Goal: Task Accomplishment & Management: Manage account settings

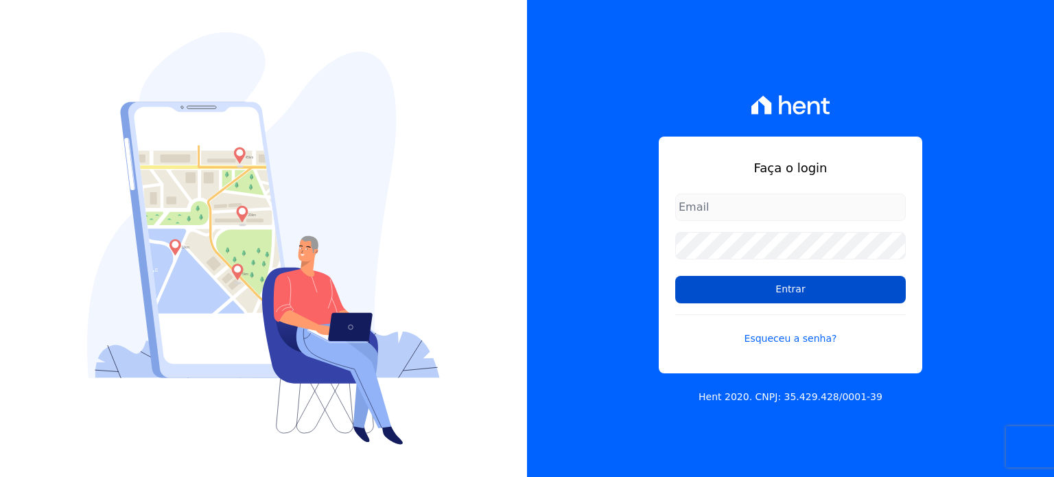
type input "[EMAIL_ADDRESS][DOMAIN_NAME]"
click at [787, 288] on input "Entrar" at bounding box center [790, 289] width 231 height 27
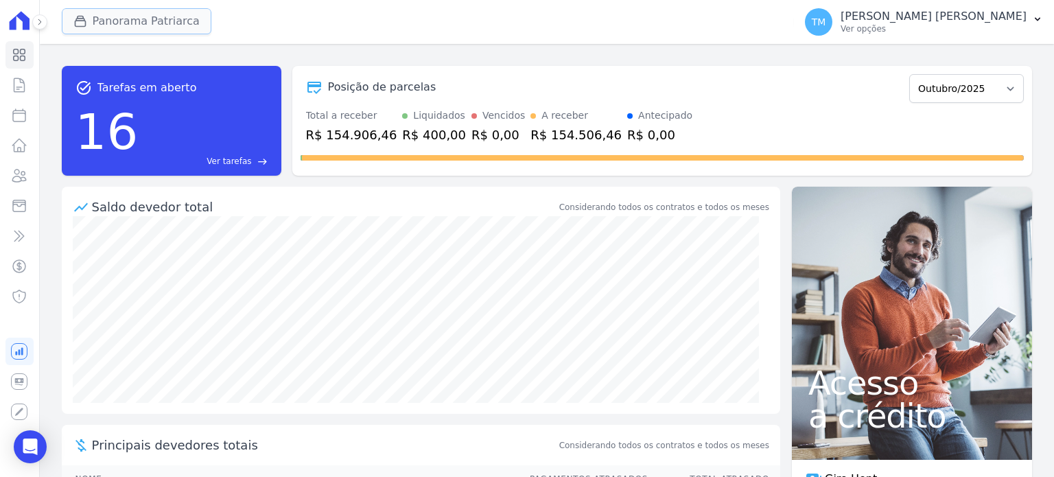
click at [152, 19] on button "Panorama Patriarca" at bounding box center [137, 21] width 150 height 26
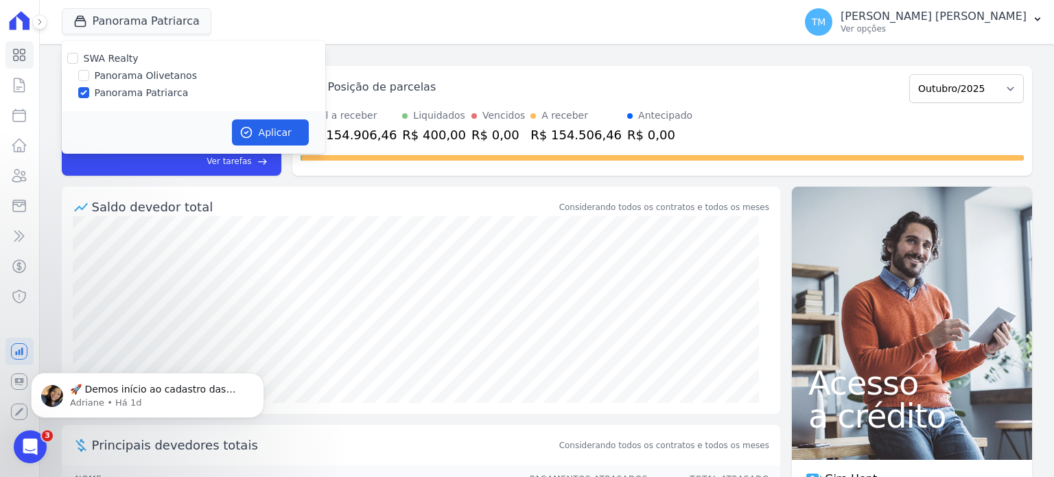
click at [163, 79] on label "Panorama Olivetanos" at bounding box center [146, 76] width 102 height 14
click at [89, 79] on input "Panorama Olivetanos" at bounding box center [83, 75] width 11 height 11
checkbox input "true"
drag, startPoint x: 156, startPoint y: 95, endPoint x: 204, endPoint y: 119, distance: 54.0
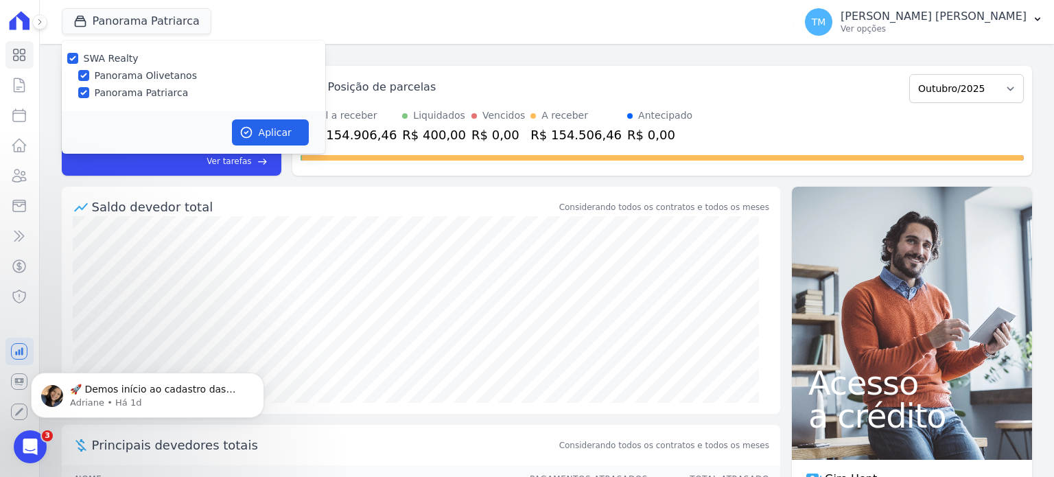
click at [156, 95] on label "Panorama Patriarca" at bounding box center [142, 93] width 94 height 14
click at [89, 95] on input "Panorama Patriarca" at bounding box center [83, 92] width 11 height 11
checkbox input "false"
click at [282, 132] on button "Aplicar" at bounding box center [270, 132] width 77 height 26
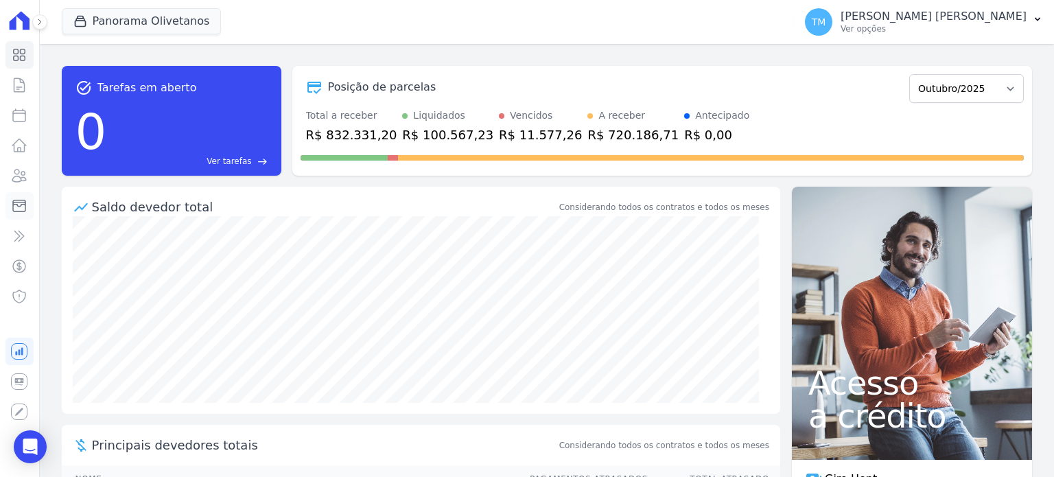
click at [22, 200] on icon at bounding box center [19, 206] width 16 height 16
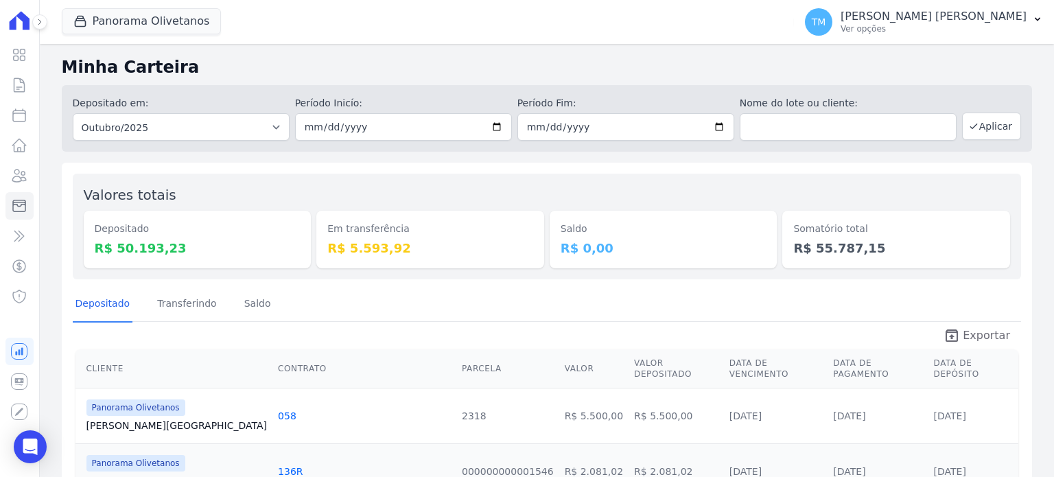
click at [969, 338] on span "Exportar" at bounding box center [986, 335] width 47 height 16
click at [985, 30] on p "Ver opções" at bounding box center [934, 28] width 186 height 11
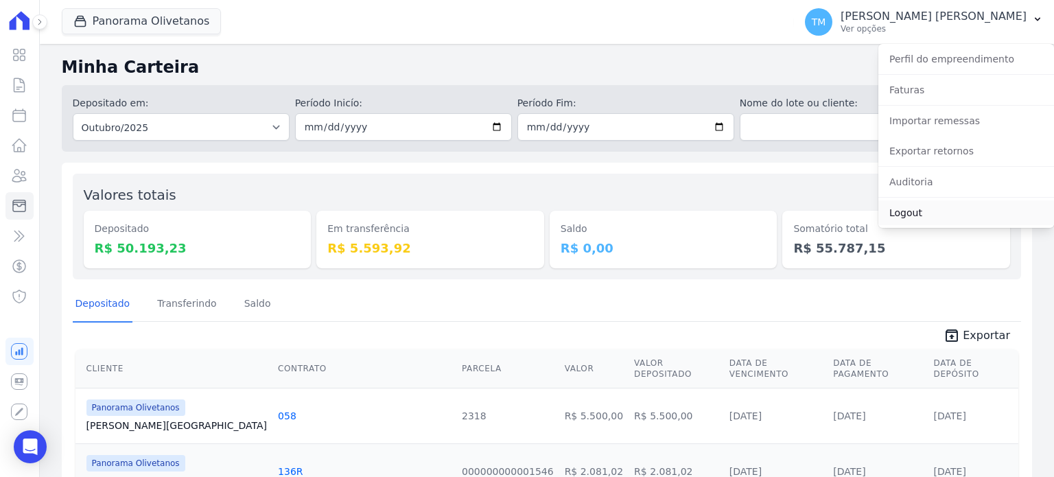
click at [898, 220] on link "Logout" at bounding box center [966, 212] width 176 height 25
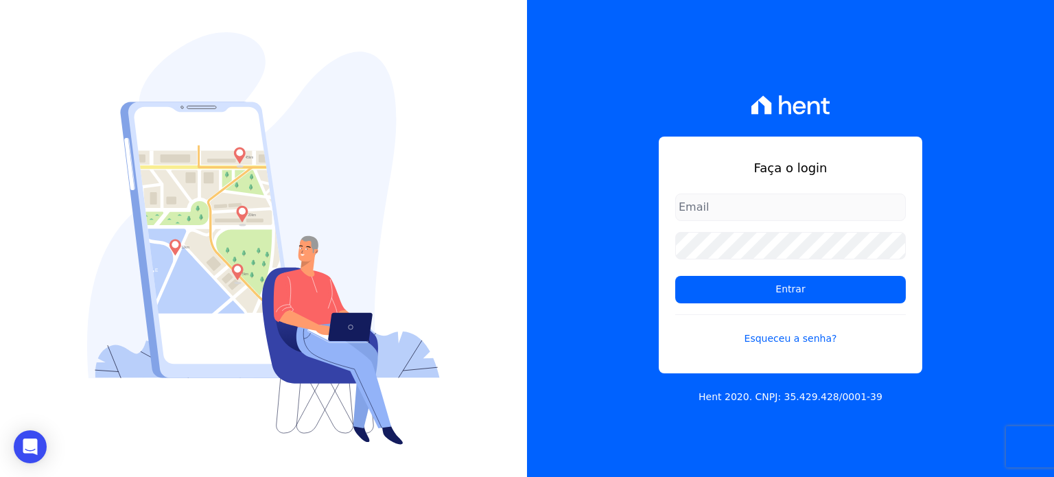
type input "[EMAIL_ADDRESS][DOMAIN_NAME]"
